Goal: Use online tool/utility: Utilize a website feature to perform a specific function

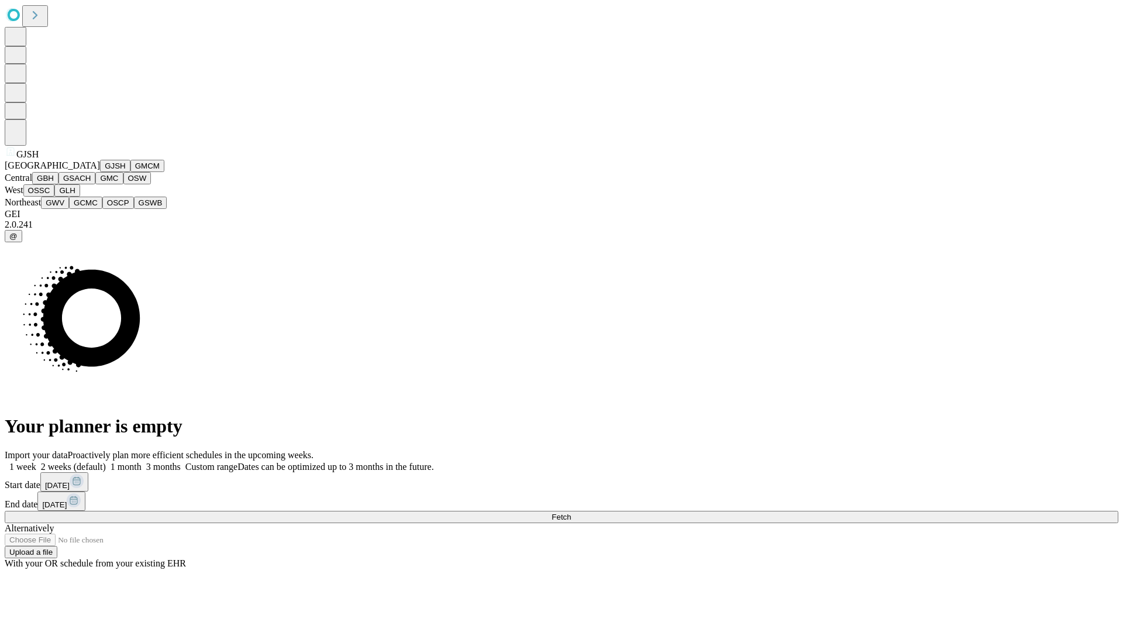
click at [100, 172] on button "GJSH" at bounding box center [115, 166] width 30 height 12
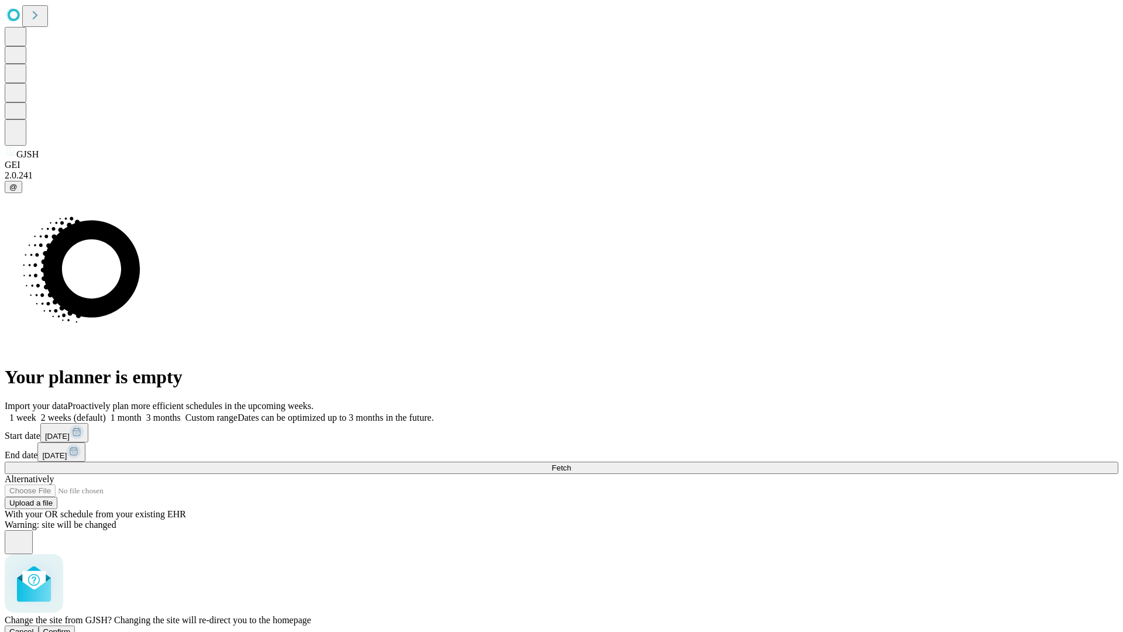
click at [71, 627] on span "Confirm" at bounding box center [57, 631] width 28 height 9
click at [142, 413] on label "1 month" at bounding box center [124, 418] width 36 height 10
click at [571, 463] on span "Fetch" at bounding box center [561, 467] width 19 height 9
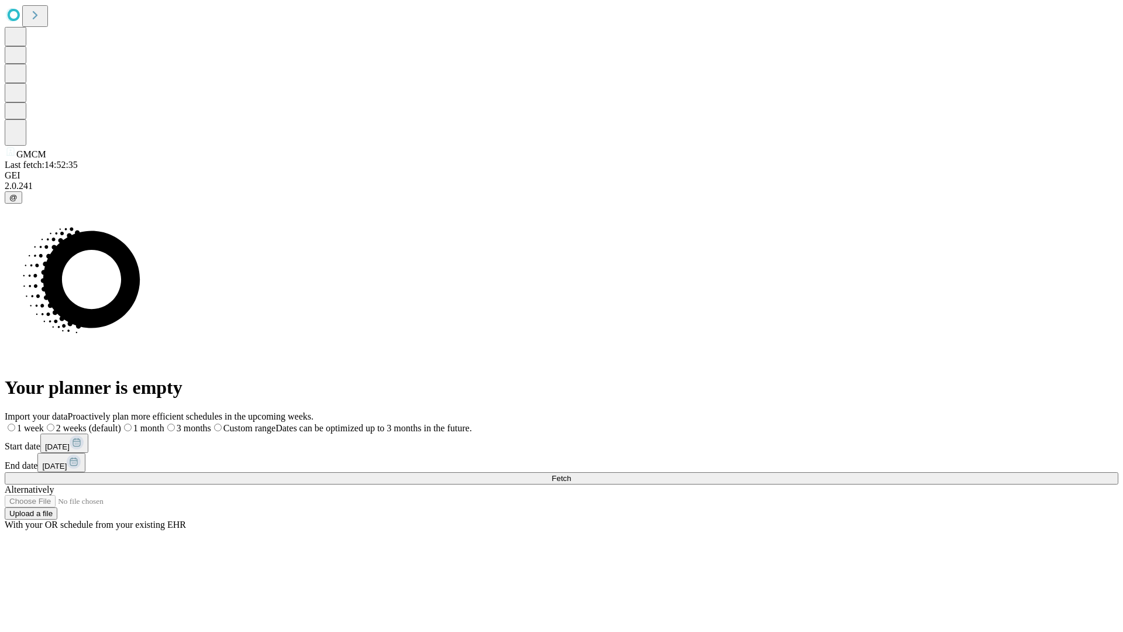
click at [571, 474] on span "Fetch" at bounding box center [561, 478] width 19 height 9
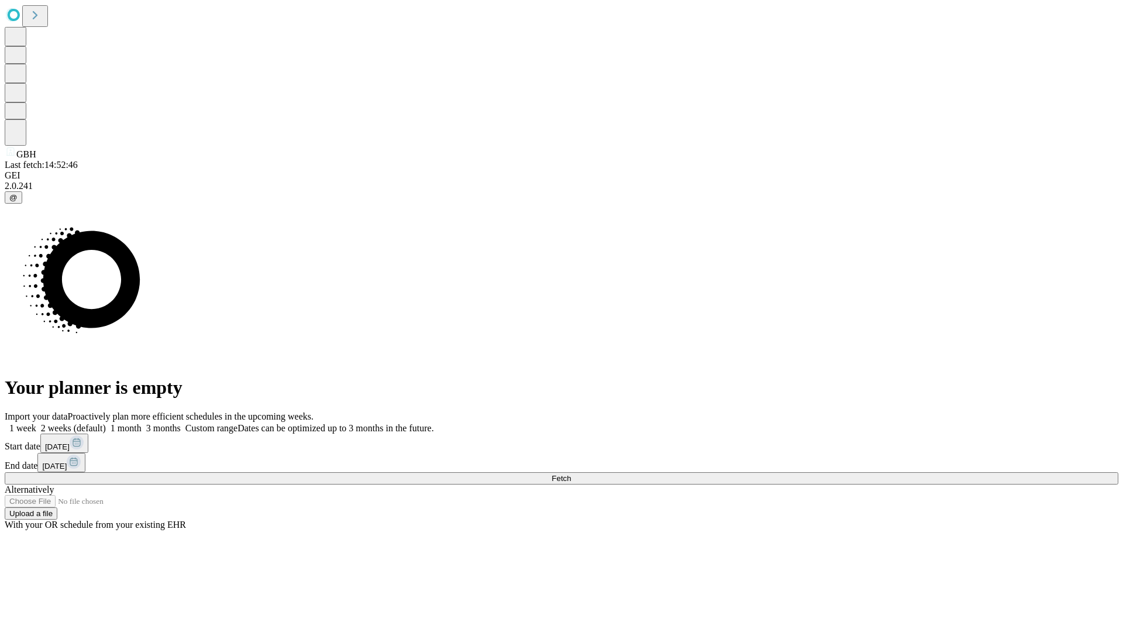
click at [142, 423] on label "1 month" at bounding box center [124, 428] width 36 height 10
click at [571, 474] on span "Fetch" at bounding box center [561, 478] width 19 height 9
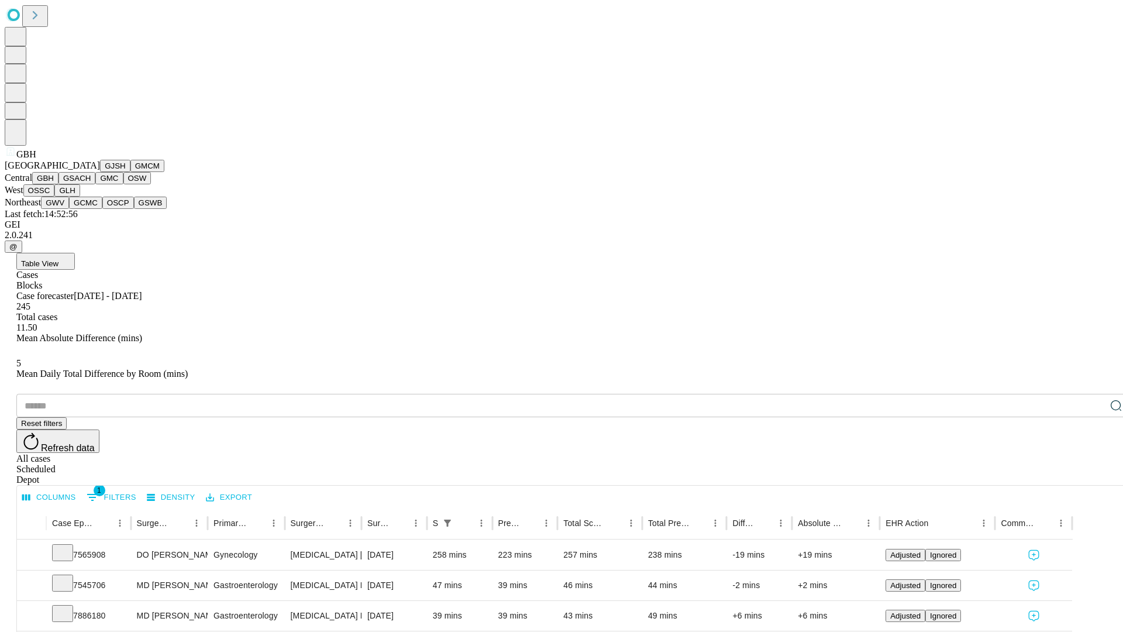
click at [91, 184] on button "GSACH" at bounding box center [77, 178] width 37 height 12
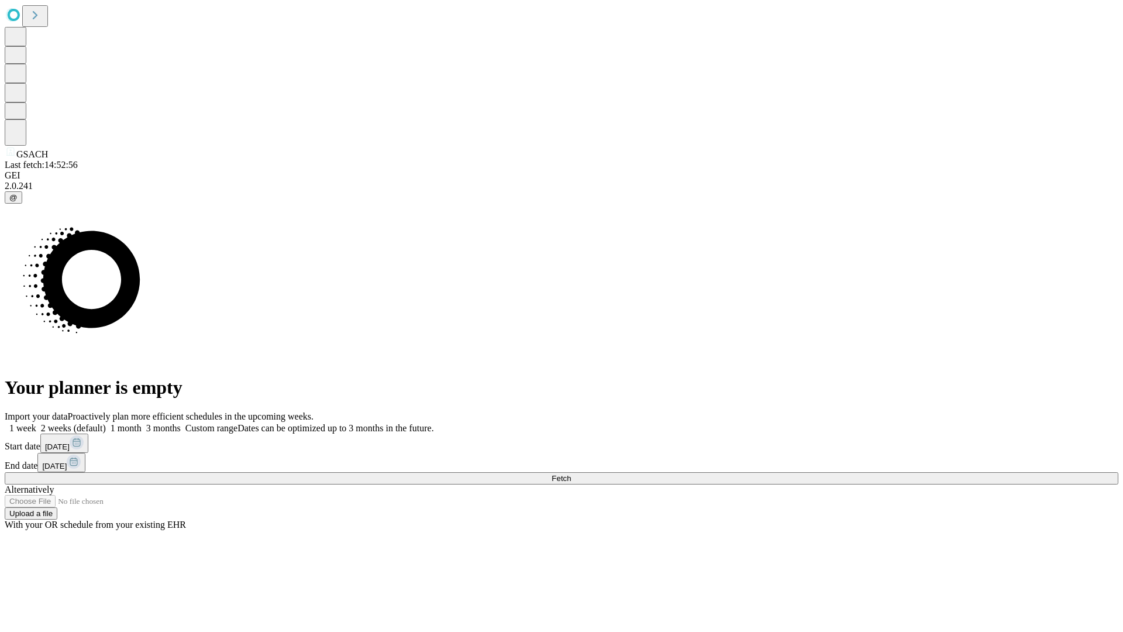
click at [571, 474] on span "Fetch" at bounding box center [561, 478] width 19 height 9
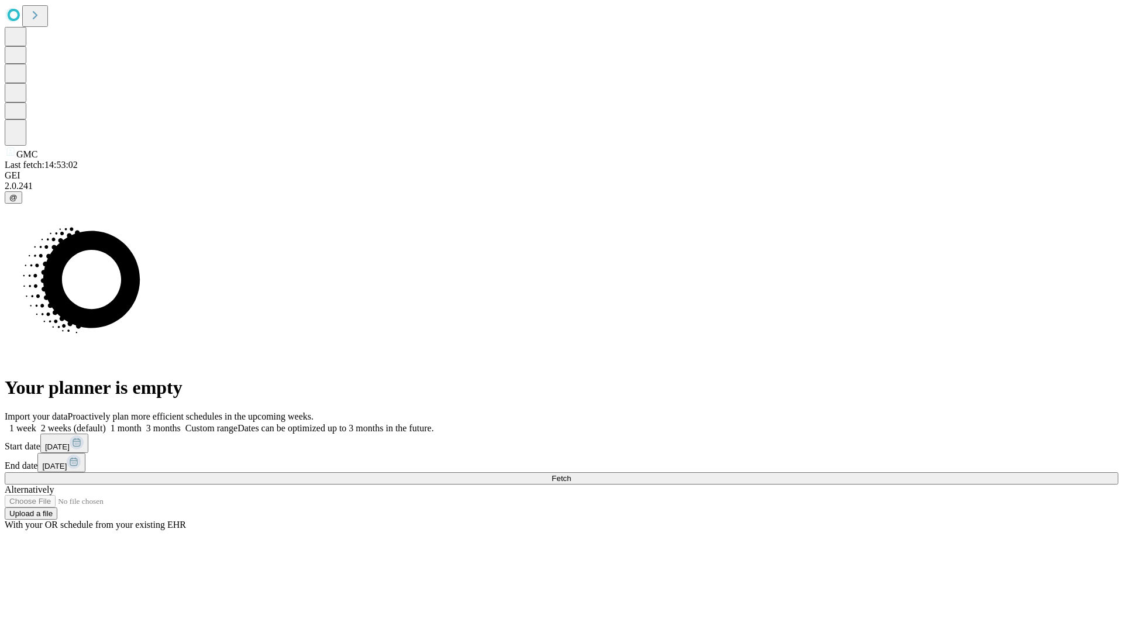
click at [142, 423] on label "1 month" at bounding box center [124, 428] width 36 height 10
click at [571, 474] on span "Fetch" at bounding box center [561, 478] width 19 height 9
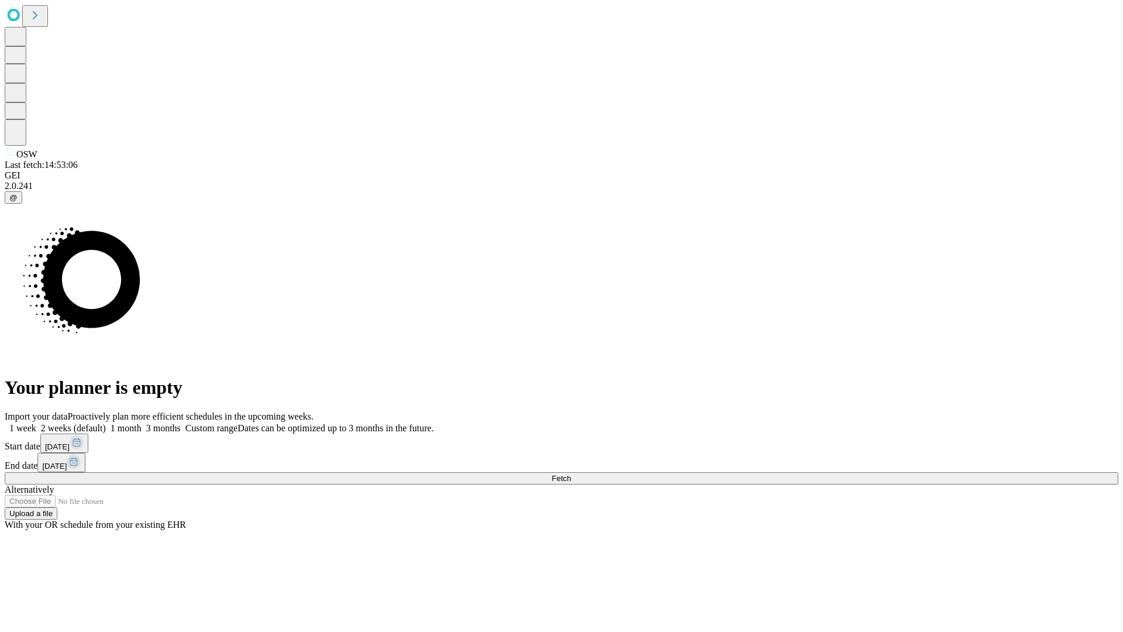
click at [142, 423] on label "1 month" at bounding box center [124, 428] width 36 height 10
click at [571, 474] on span "Fetch" at bounding box center [561, 478] width 19 height 9
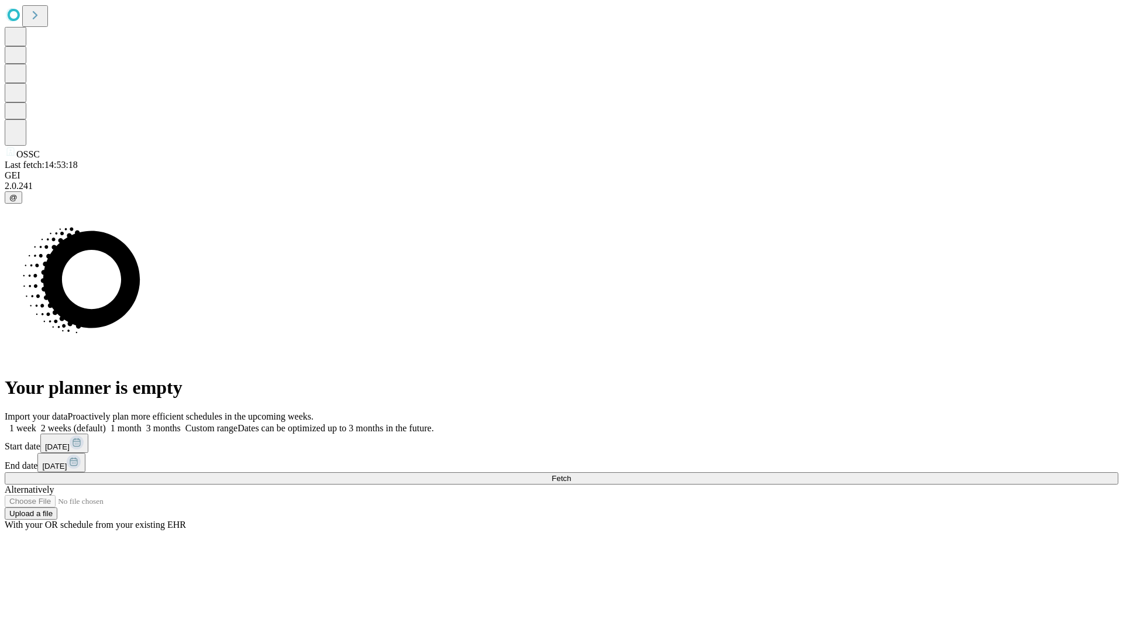
click at [142, 423] on label "1 month" at bounding box center [124, 428] width 36 height 10
click at [571, 474] on span "Fetch" at bounding box center [561, 478] width 19 height 9
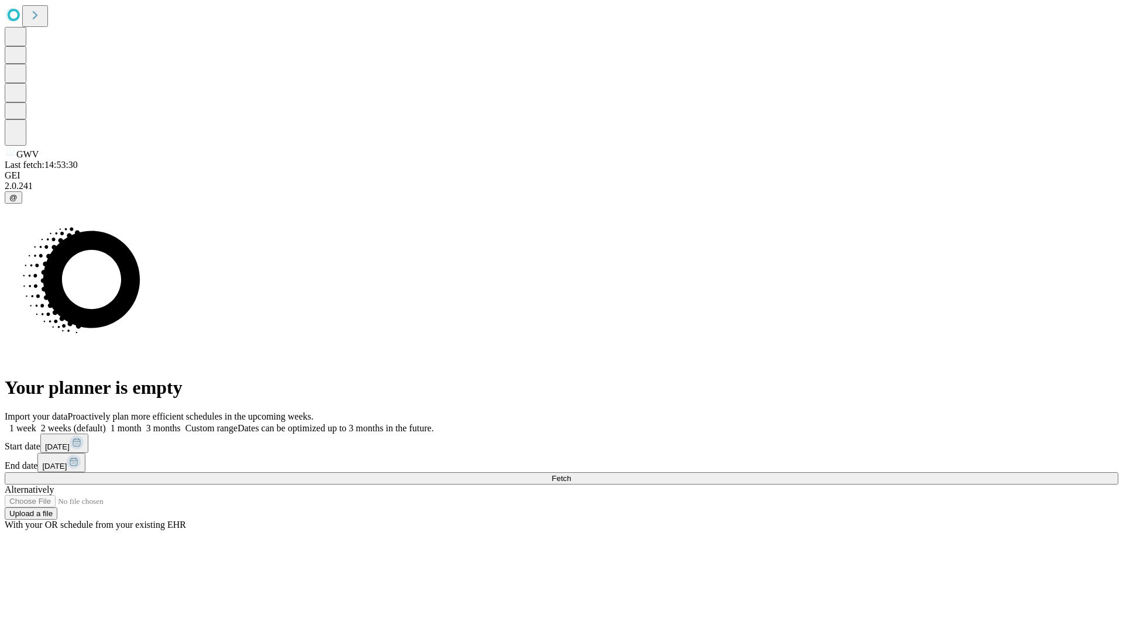
click at [142, 423] on label "1 month" at bounding box center [124, 428] width 36 height 10
click at [571, 474] on span "Fetch" at bounding box center [561, 478] width 19 height 9
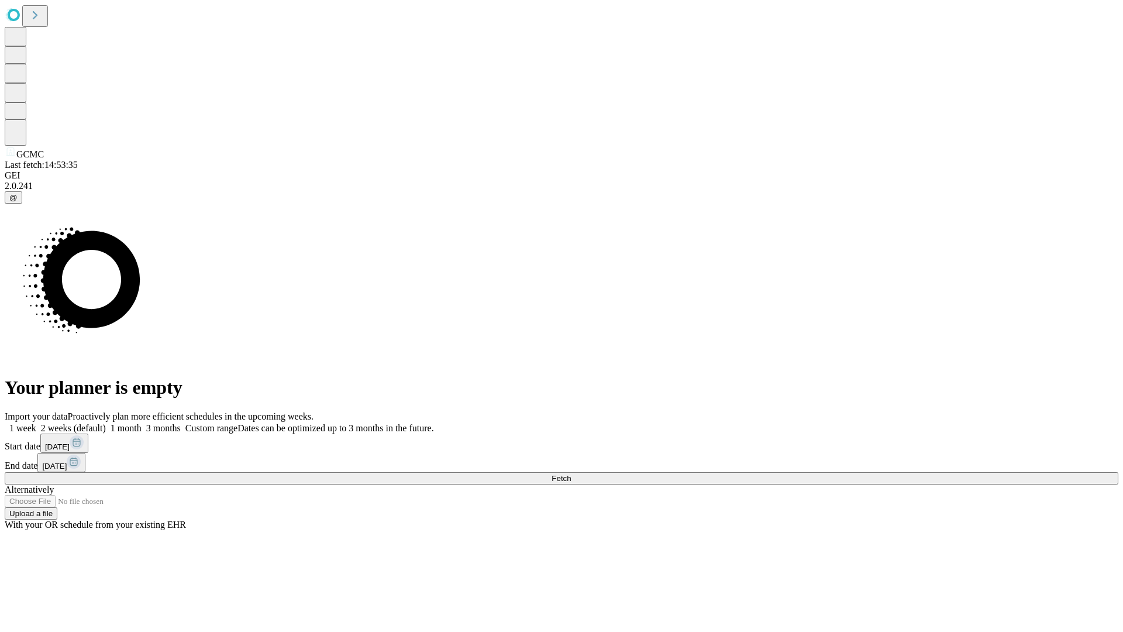
click at [142, 423] on label "1 month" at bounding box center [124, 428] width 36 height 10
click at [571, 474] on span "Fetch" at bounding box center [561, 478] width 19 height 9
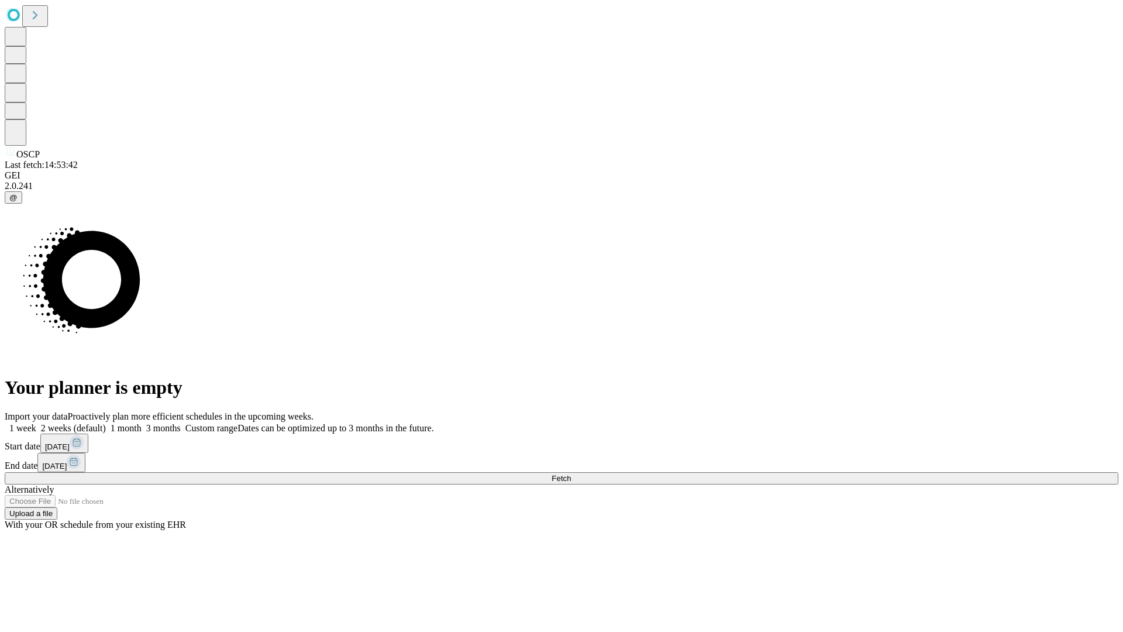
click at [571, 474] on span "Fetch" at bounding box center [561, 478] width 19 height 9
